Goal: Information Seeking & Learning: Learn about a topic

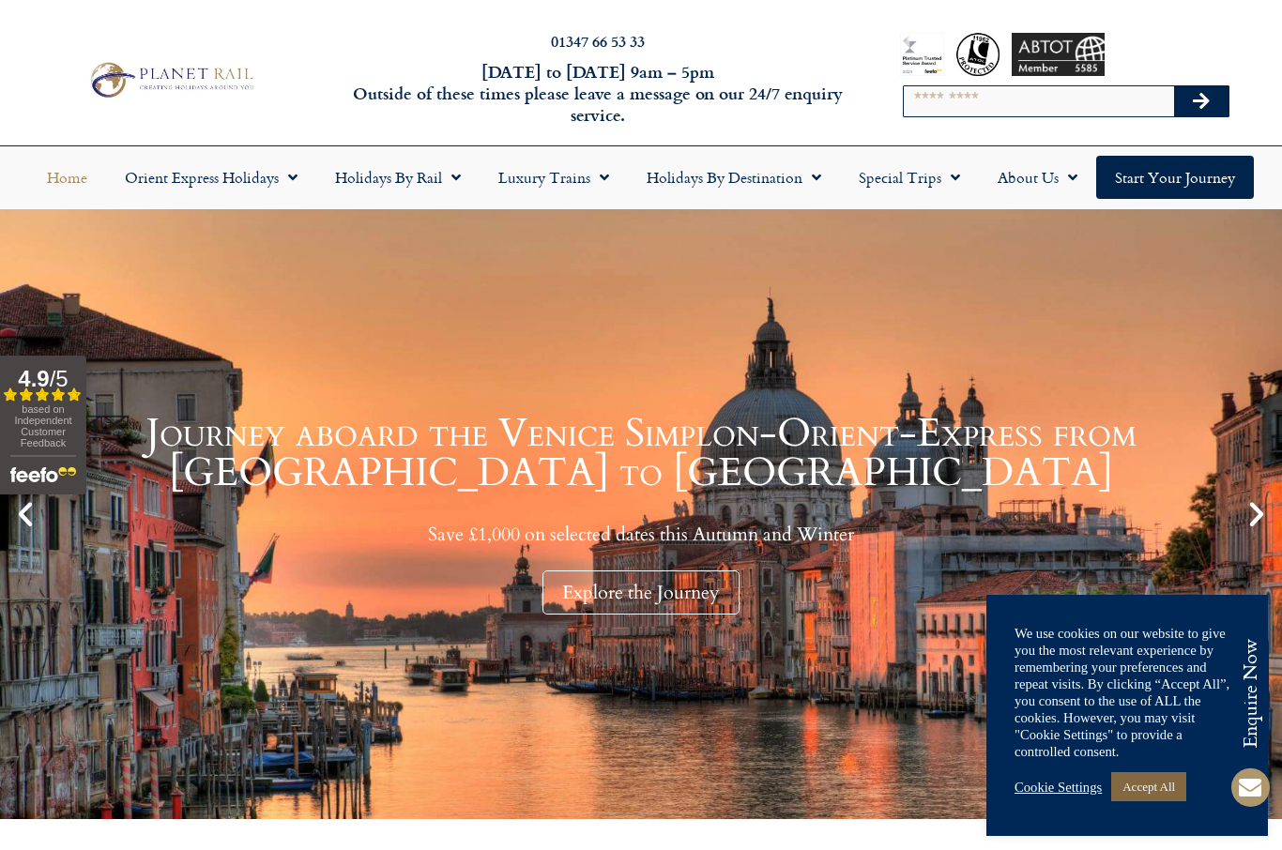
click at [1172, 784] on link "Accept All" at bounding box center [1148, 786] width 75 height 29
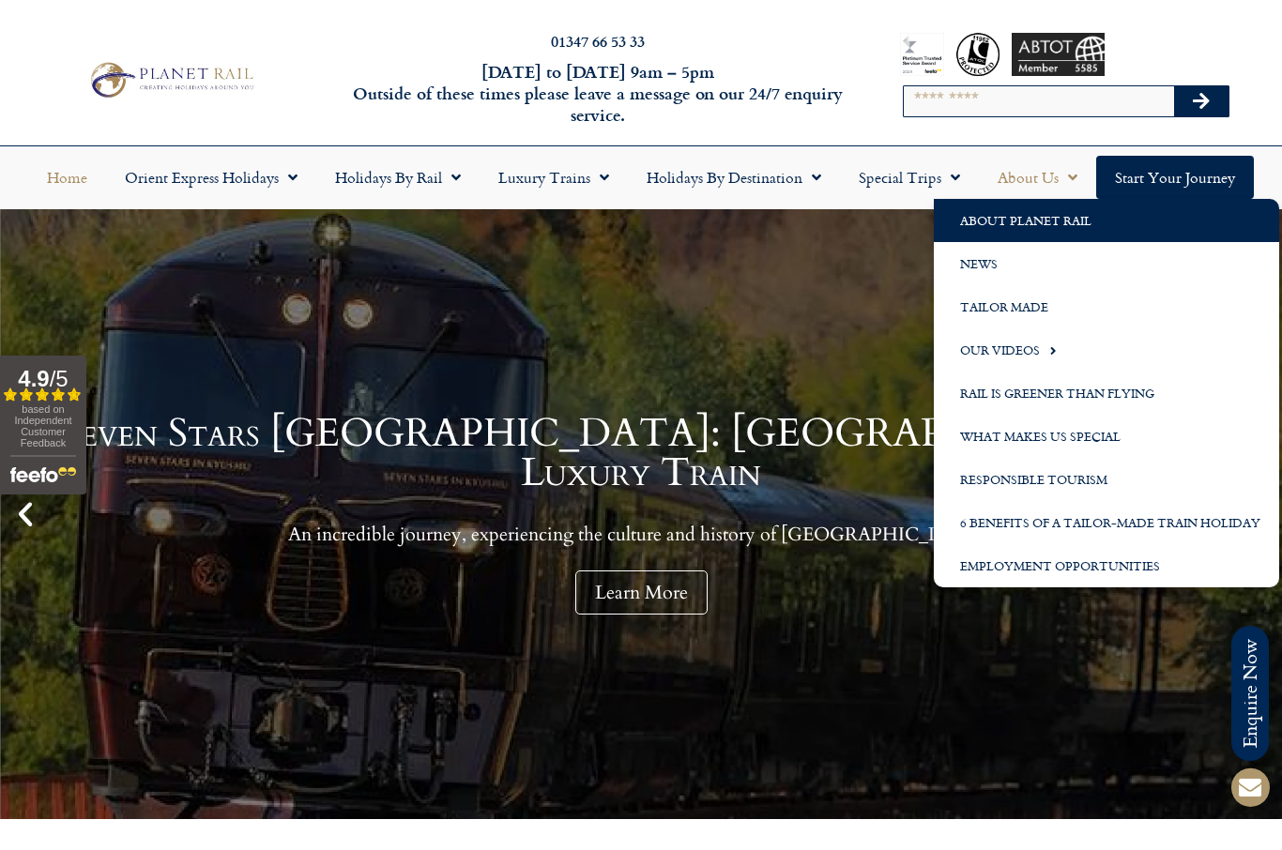
click at [1049, 213] on link "About Planet Rail" at bounding box center [1106, 220] width 345 height 43
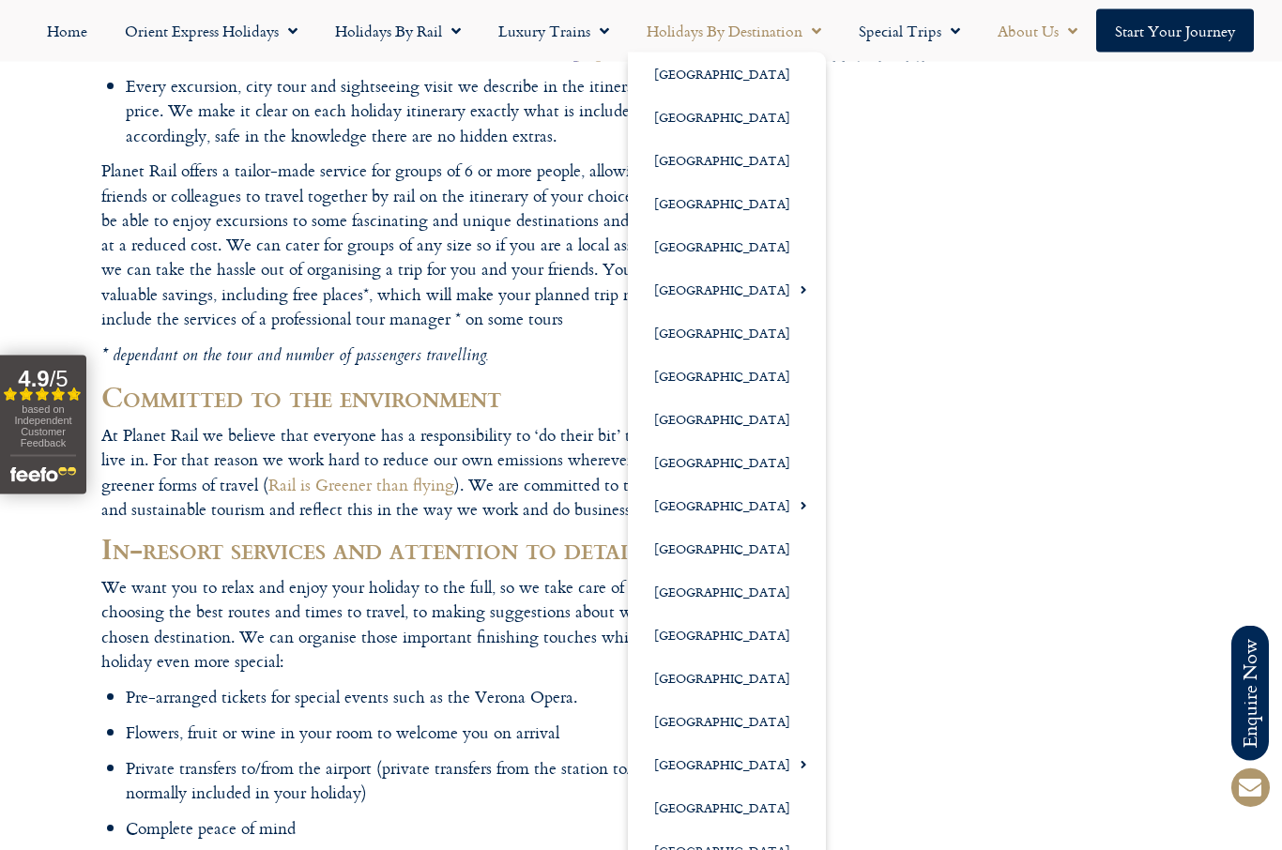
scroll to position [2278, 0]
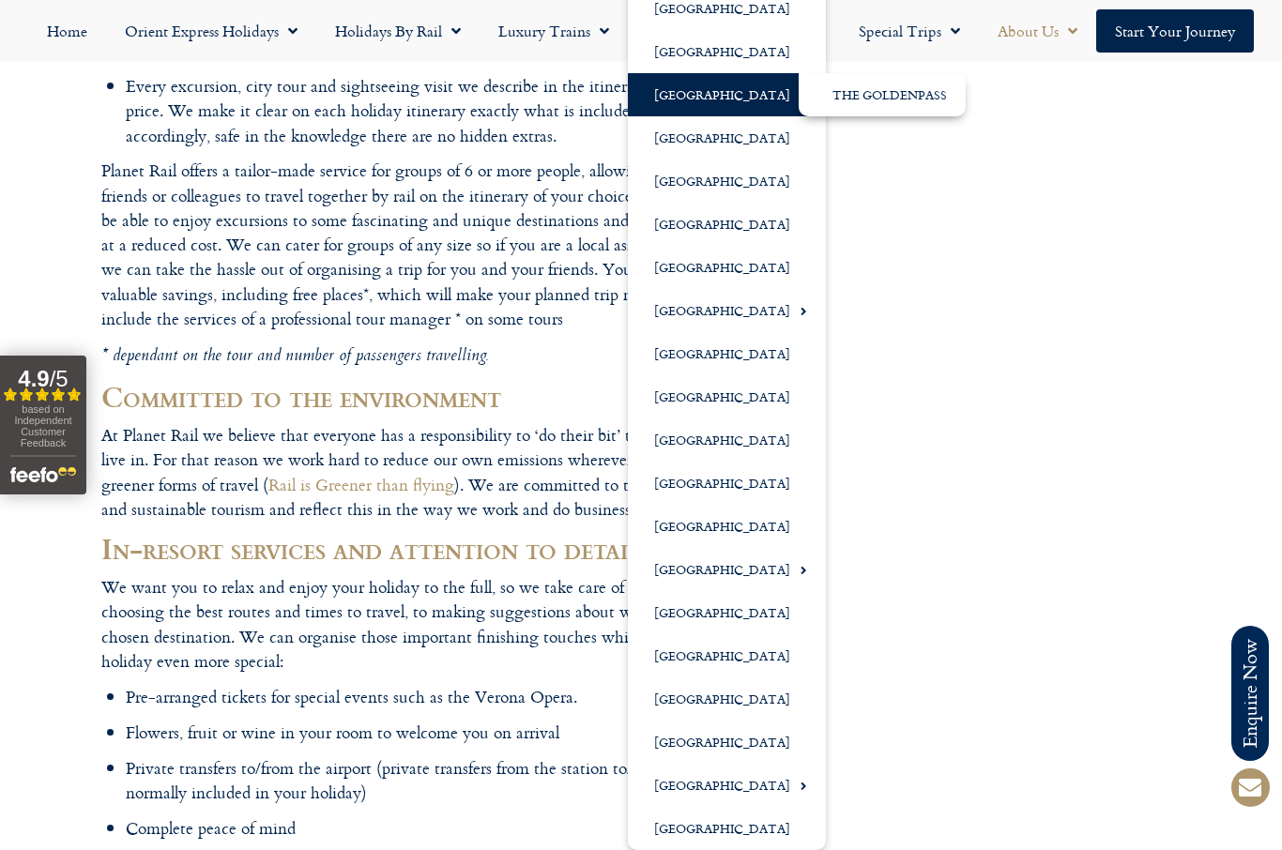
click at [852, 106] on link "The GoldenPass" at bounding box center [882, 94] width 167 height 43
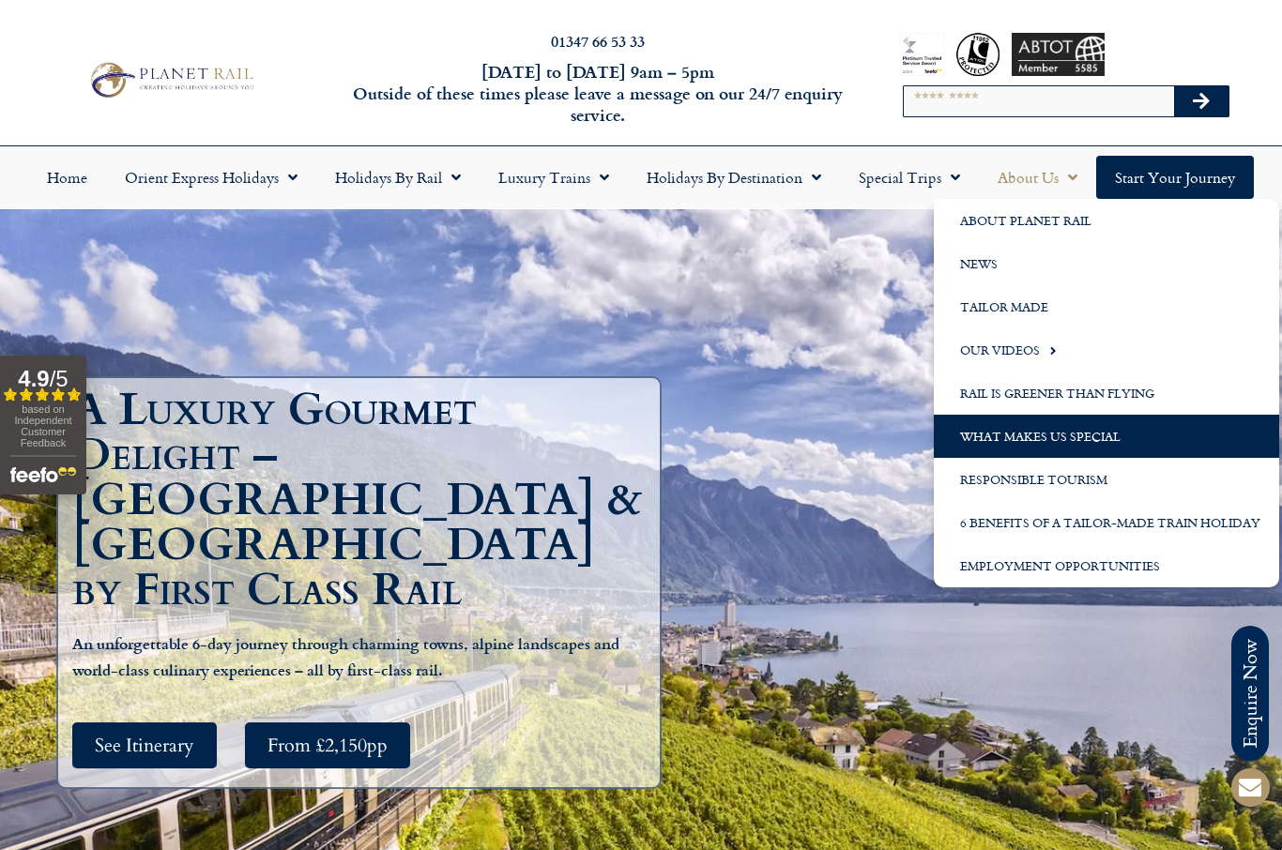
click at [1063, 448] on link "What Makes us Special" at bounding box center [1106, 436] width 345 height 43
